Goal: Task Accomplishment & Management: Use online tool/utility

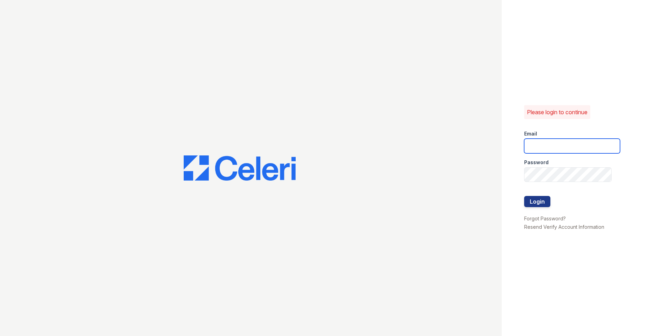
click at [544, 142] on input "email" at bounding box center [572, 146] width 96 height 15
type input "[EMAIL_ADDRESS][DOMAIN_NAME]"
click at [545, 203] on button "Login" at bounding box center [537, 201] width 26 height 11
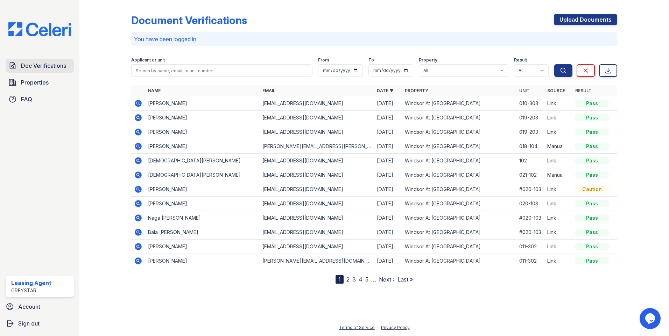
click at [54, 62] on span "Doc Verifications" at bounding box center [43, 66] width 45 height 8
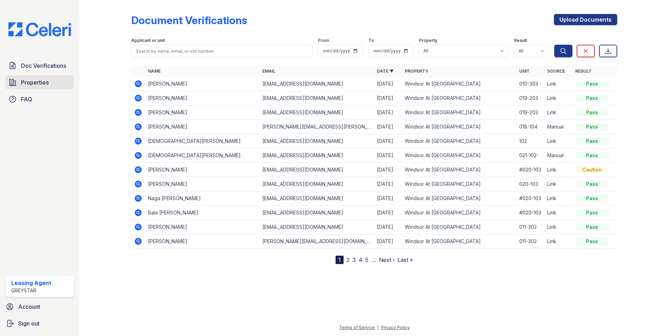
click at [49, 81] on link "Properties" at bounding box center [40, 83] width 68 height 14
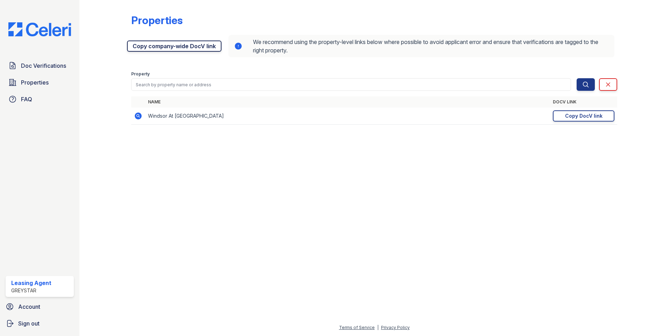
click at [156, 46] on link "Copy company-wide DocV link" at bounding box center [174, 46] width 94 height 11
click at [51, 66] on span "Doc Verifications" at bounding box center [43, 66] width 45 height 8
